Goal: Find specific page/section: Find specific page/section

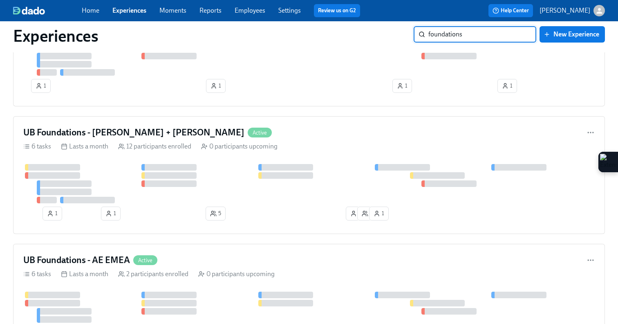
scroll to position [501, 0]
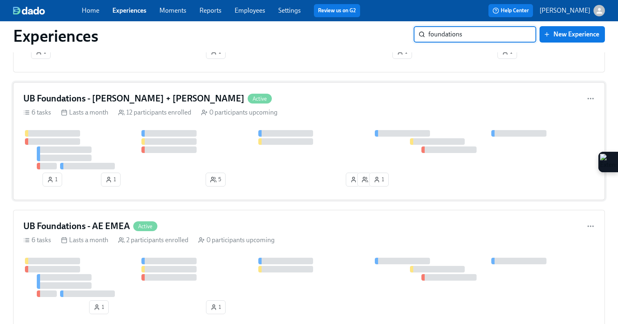
type input "foundations"
click at [172, 136] on div at bounding box center [168, 133] width 55 height 7
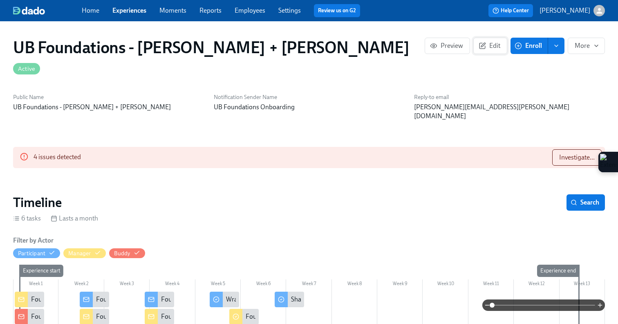
click at [483, 43] on icon "button" at bounding box center [483, 45] width 4 height 4
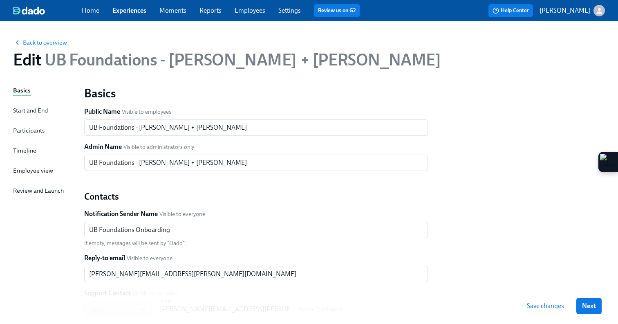
click at [40, 154] on div "Basics Start and End Participants Timeline Employee view Review and Launch" at bounding box center [43, 250] width 61 height 328
click at [22, 147] on div "Timeline" at bounding box center [24, 150] width 23 height 9
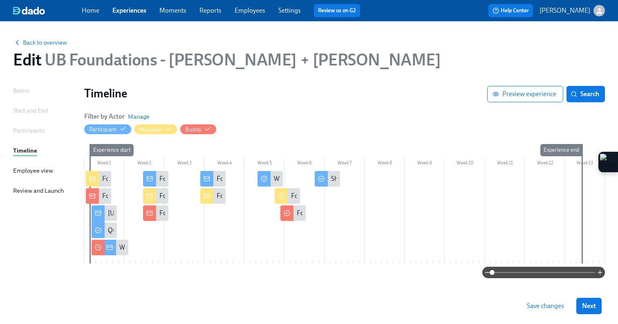
scroll to position [10, 0]
